Goal: Transaction & Acquisition: Book appointment/travel/reservation

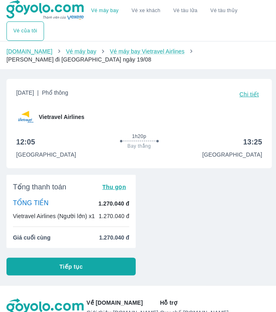
click at [146, 9] on link "Vé xe khách" at bounding box center [146, 11] width 29 height 6
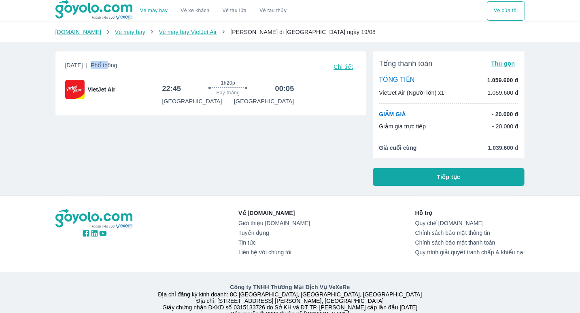
drag, startPoint x: 129, startPoint y: 64, endPoint x: 143, endPoint y: 66, distance: 13.8
click at [117, 66] on span "Phổ thông" at bounding box center [104, 65] width 26 height 6
drag, startPoint x: 155, startPoint y: 66, endPoint x: 132, endPoint y: 66, distance: 22.7
click at [132, 66] on div "[DATE] | Phổ thông Chi tiết" at bounding box center [210, 66] width 291 height 11
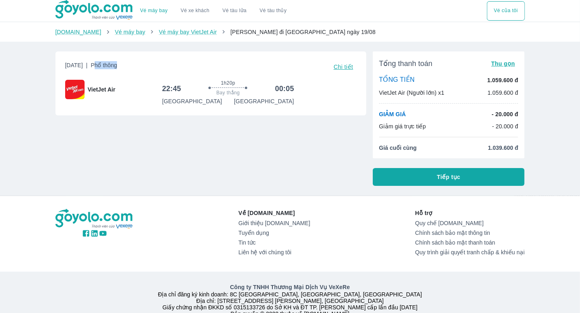
click at [117, 66] on span "Phổ thông" at bounding box center [104, 65] width 26 height 6
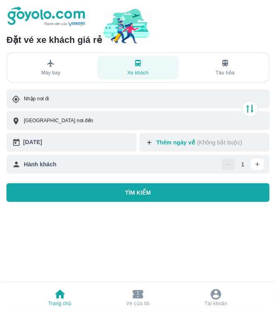
scroll to position [6, 0]
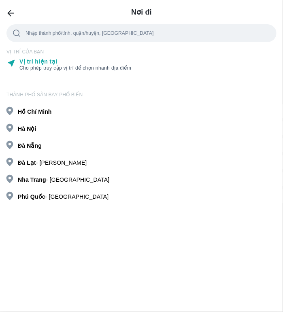
click at [43, 114] on b "Minh" at bounding box center [44, 111] width 13 height 6
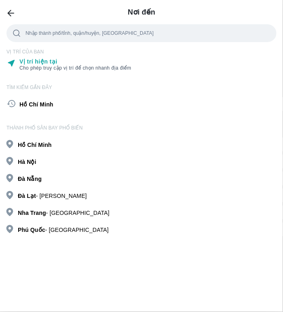
click at [36, 177] on b "Nẵng" at bounding box center [34, 179] width 15 height 6
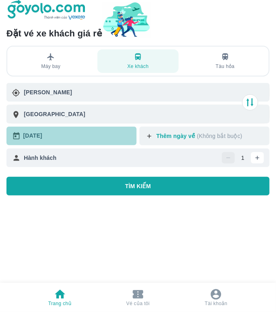
click at [71, 137] on div "15/08/2025" at bounding box center [78, 136] width 110 height 12
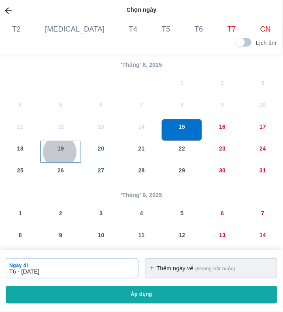
click at [63, 149] on div "19" at bounding box center [61, 151] width 40 height 21
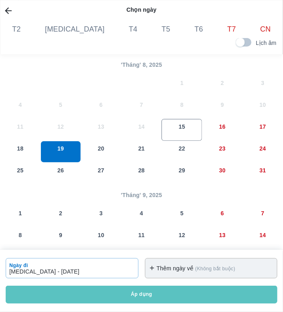
click at [155, 290] on button "Áp dụng" at bounding box center [141, 295] width 271 height 18
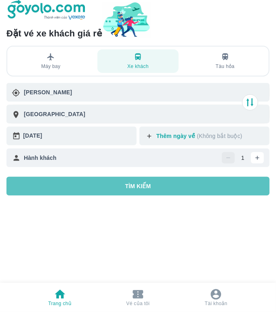
click at [133, 187] on p "TÌM KIẾM" at bounding box center [138, 186] width 26 height 8
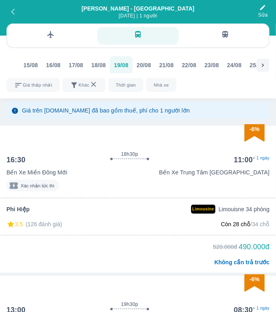
click at [14, 8] on icon "button" at bounding box center [12, 11] width 7 height 7
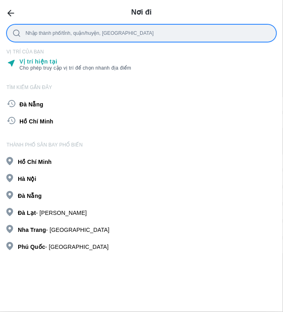
click at [32, 33] on div at bounding box center [147, 33] width 245 height 9
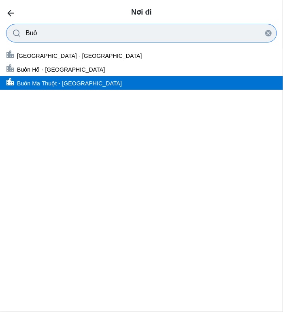
type input "Buô"
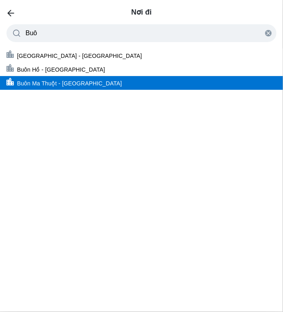
click at [51, 81] on p "Buôn Ma Thuột - Đắk Lắk" at bounding box center [69, 83] width 105 height 8
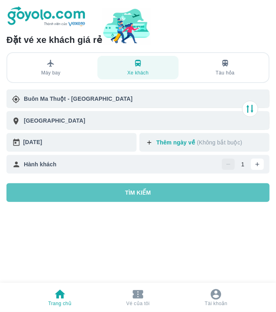
click at [110, 196] on button "TÌM KIẾM" at bounding box center [137, 192] width 263 height 19
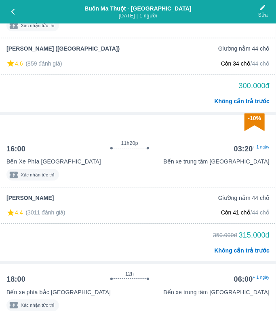
scroll to position [461, 0]
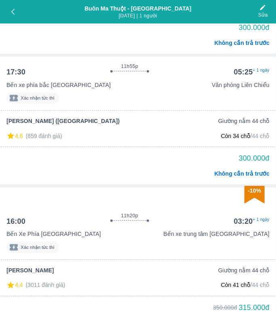
click at [10, 11] on icon "button" at bounding box center [12, 11] width 7 height 7
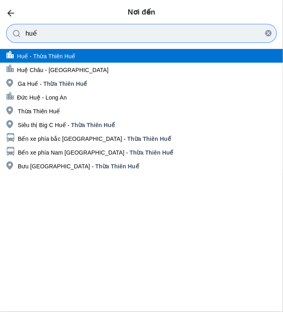
type input "huế"
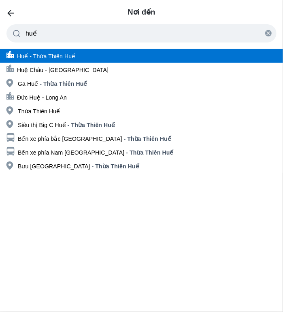
click at [73, 56] on p "Huế - Thừa Thiên Huế" at bounding box center [46, 56] width 58 height 8
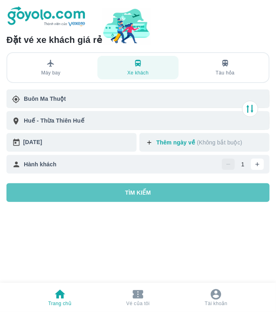
click at [65, 196] on button "TÌM KIẾM" at bounding box center [137, 192] width 263 height 19
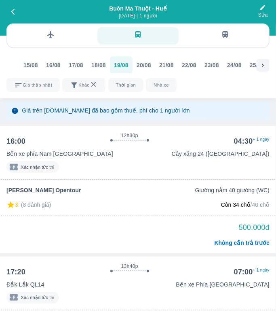
click at [15, 8] on div at bounding box center [138, 4] width 276 height 8
click at [15, 10] on icon "button" at bounding box center [12, 11] width 7 height 7
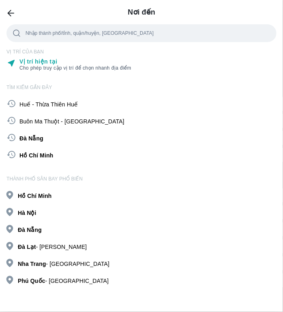
click at [61, 140] on div "Đà Nẵng" at bounding box center [141, 138] width 283 height 14
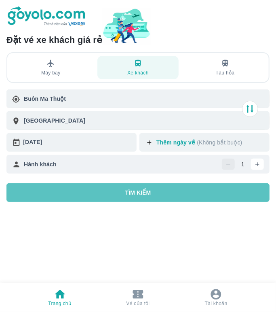
click at [145, 194] on p "TÌM KIẾM" at bounding box center [138, 193] width 26 height 8
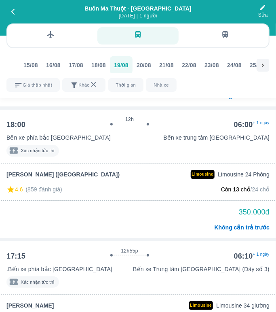
scroll to position [687, 0]
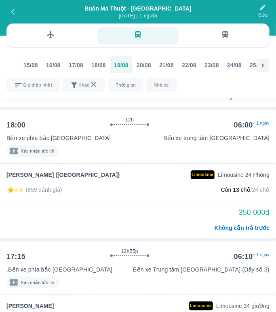
click at [15, 12] on icon "button" at bounding box center [12, 11] width 7 height 7
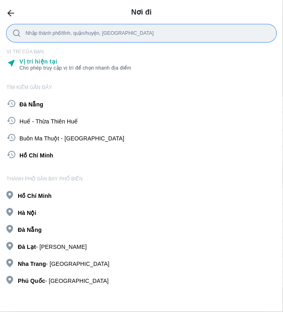
click at [44, 156] on b "Minh" at bounding box center [46, 155] width 13 height 6
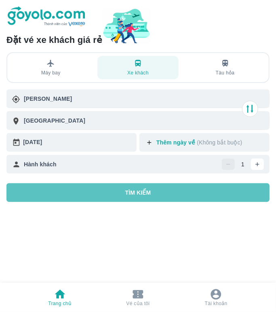
click at [88, 196] on button "TÌM KIẾM" at bounding box center [137, 192] width 263 height 19
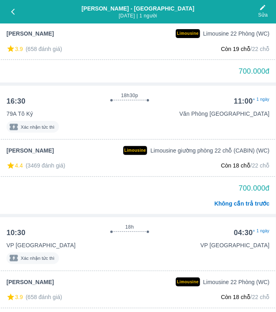
scroll to position [4207, 0]
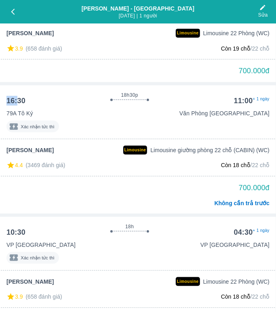
drag, startPoint x: 7, startPoint y: 91, endPoint x: 18, endPoint y: 90, distance: 10.6
click at [18, 96] on div "16:30" at bounding box center [15, 101] width 19 height 10
drag, startPoint x: 25, startPoint y: 92, endPoint x: 5, endPoint y: 95, distance: 20.4
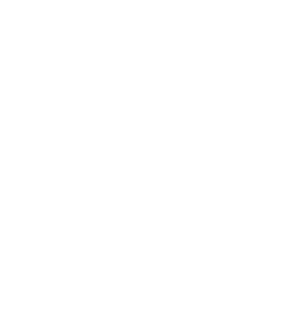
click at [5, 95] on div at bounding box center [141, 156] width 283 height 312
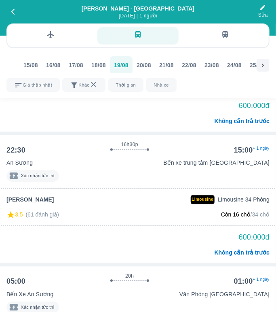
scroll to position [1999, 0]
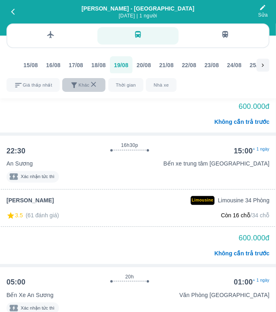
click at [78, 84] on icon "scrollable sort and filters" at bounding box center [74, 85] width 8 height 8
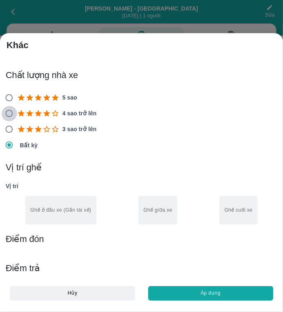
click at [10, 116] on input "4 sao trở lên" at bounding box center [9, 114] width 16 height 16
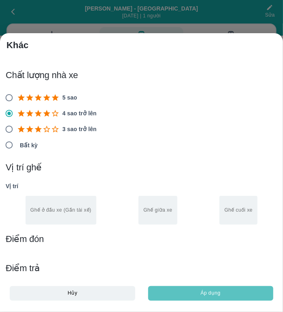
click at [170, 294] on button "Áp dụng" at bounding box center [210, 293] width 125 height 15
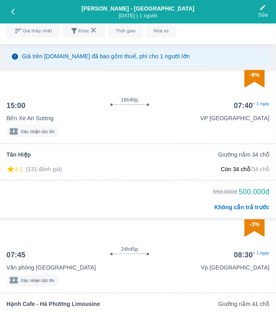
scroll to position [55, 0]
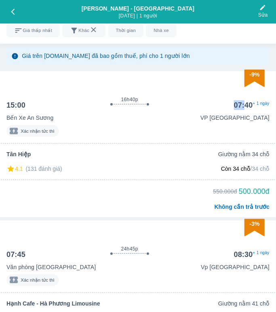
drag, startPoint x: 235, startPoint y: 104, endPoint x: 246, endPoint y: 105, distance: 10.9
click at [246, 105] on div "07:40" at bounding box center [243, 105] width 19 height 10
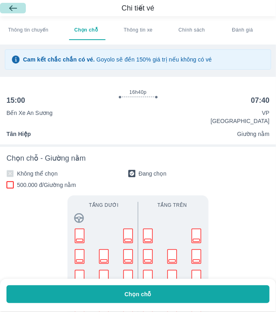
click at [12, 6] on img "button" at bounding box center [13, 8] width 8 height 6
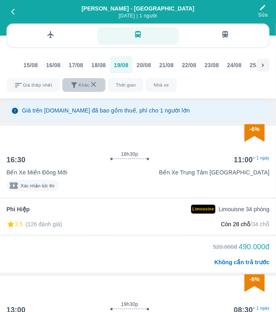
click at [78, 83] on icon "scrollable sort and filters" at bounding box center [74, 85] width 8 height 8
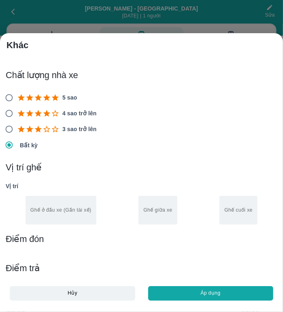
click at [35, 114] on icon "rating filter" at bounding box center [38, 113] width 8 height 8
click at [17, 114] on input "4 sao trở lên" at bounding box center [9, 114] width 16 height 16
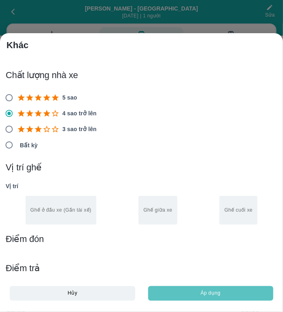
click at [159, 291] on button "Áp dụng" at bounding box center [210, 293] width 125 height 15
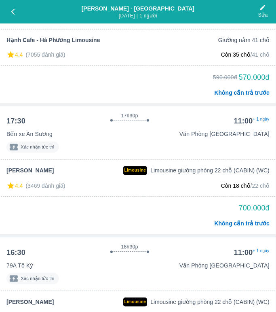
scroll to position [383, 0]
